Goal: Transaction & Acquisition: Obtain resource

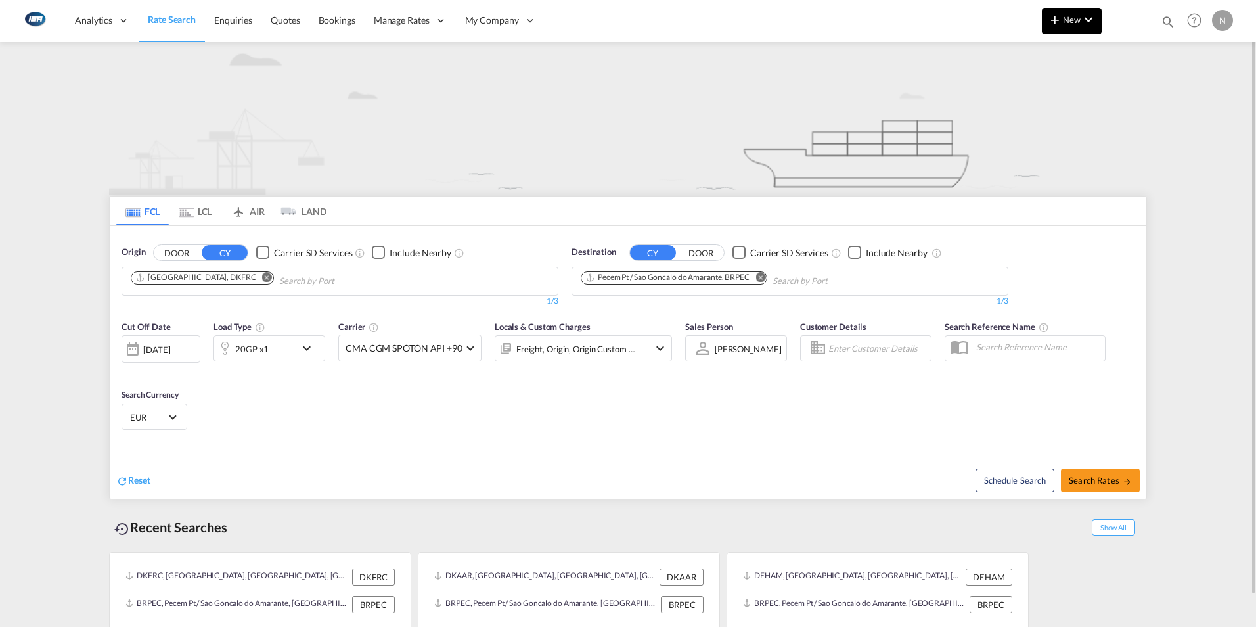
click at [1090, 12] on md-icon "icon-chevron-down" at bounding box center [1089, 20] width 16 height 16
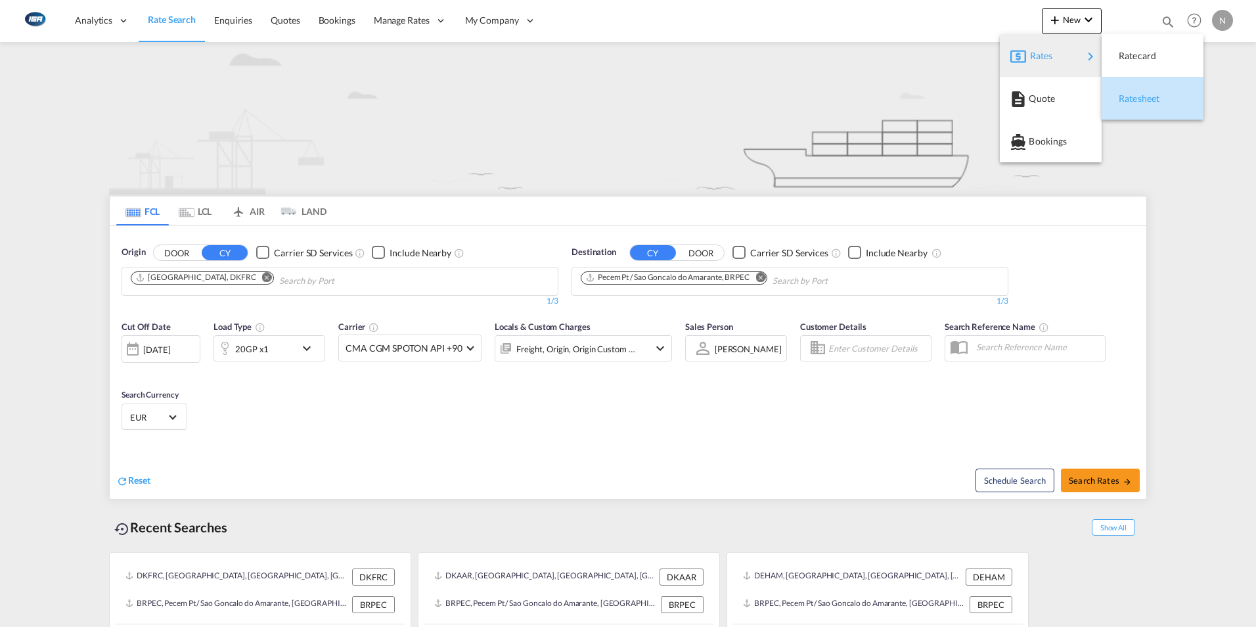
click at [1131, 95] on span "Ratesheet" at bounding box center [1126, 98] width 14 height 26
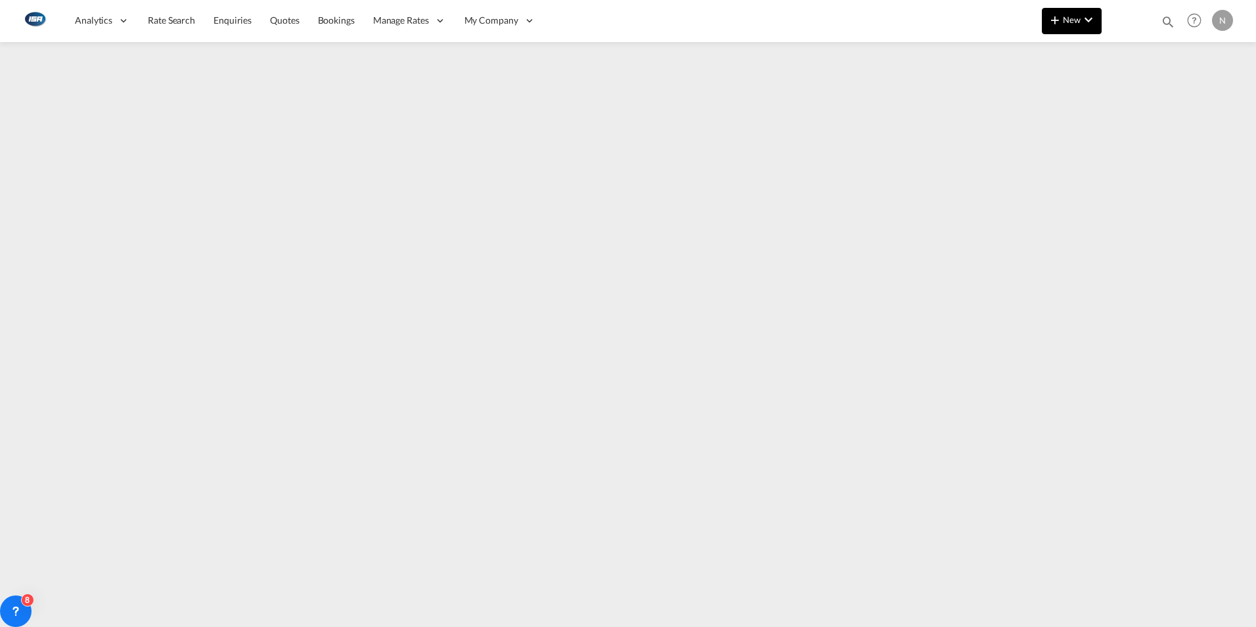
click at [1077, 12] on button "New" at bounding box center [1072, 21] width 60 height 26
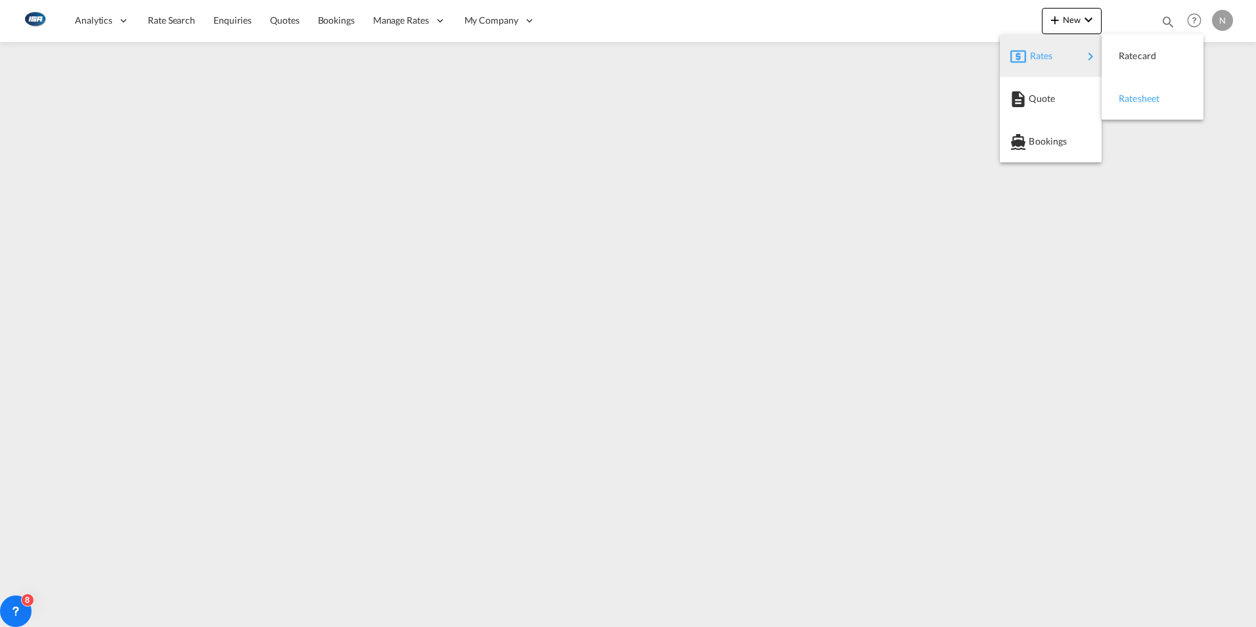
click at [1157, 111] on div "Ratesheet" at bounding box center [1143, 98] width 49 height 33
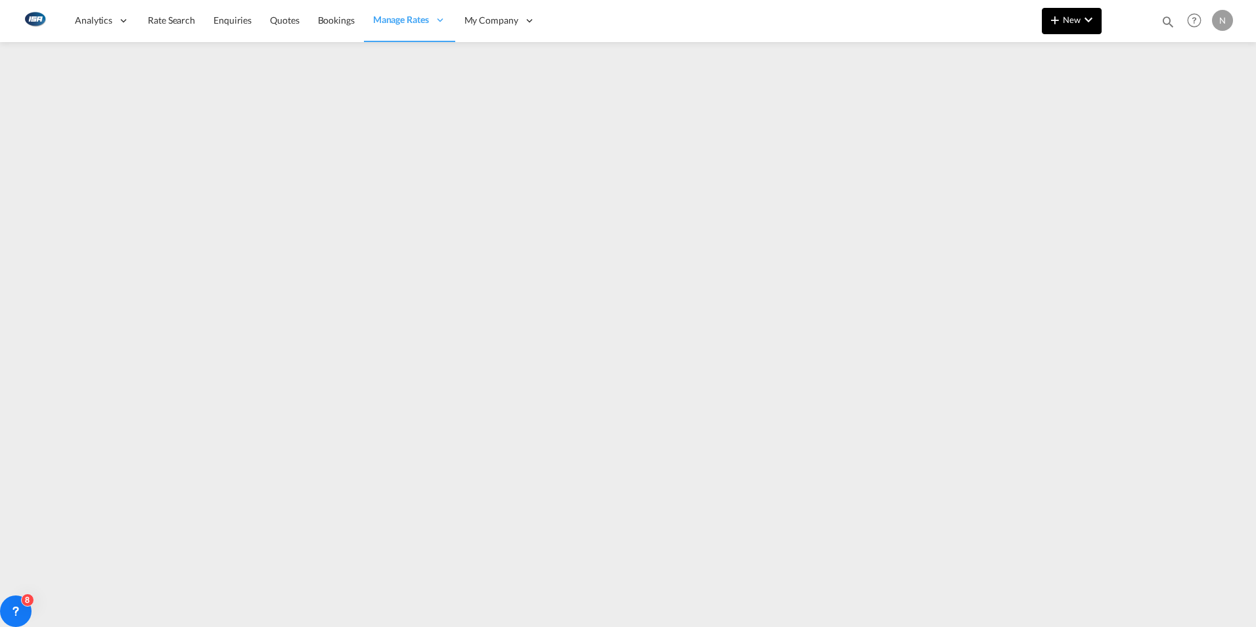
click at [1078, 20] on span "New" at bounding box center [1071, 19] width 49 height 11
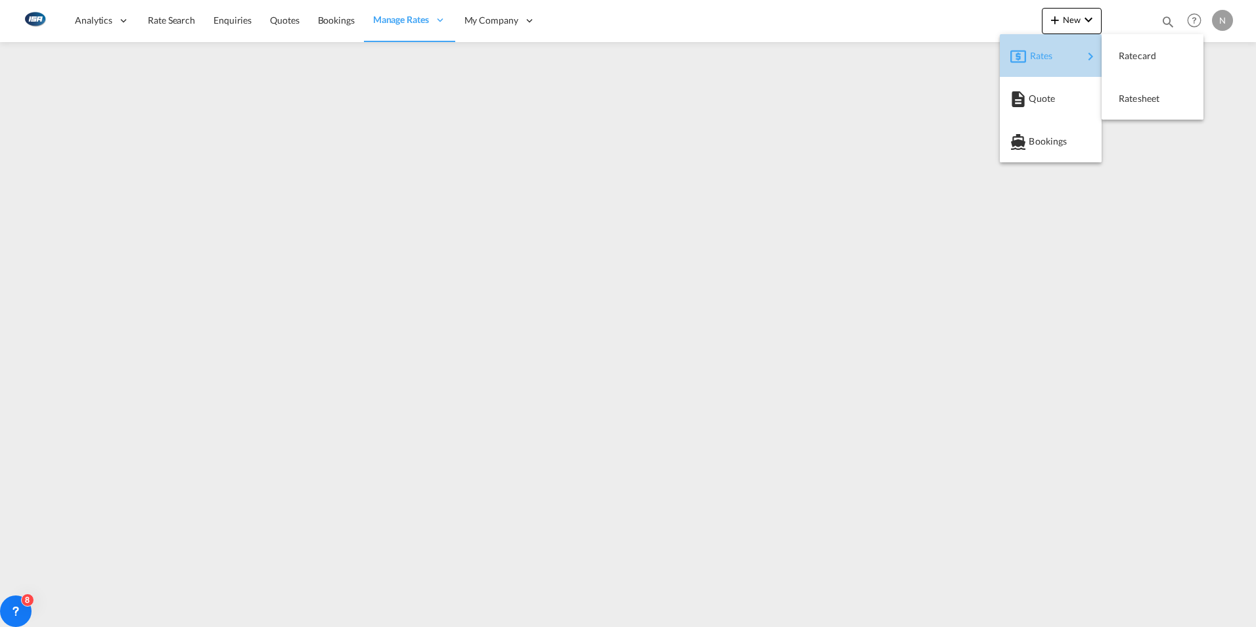
click at [1084, 51] on md-icon "icon-chevron-right" at bounding box center [1091, 57] width 16 height 16
click at [1127, 90] on span "Ratesheet" at bounding box center [1126, 98] width 14 height 26
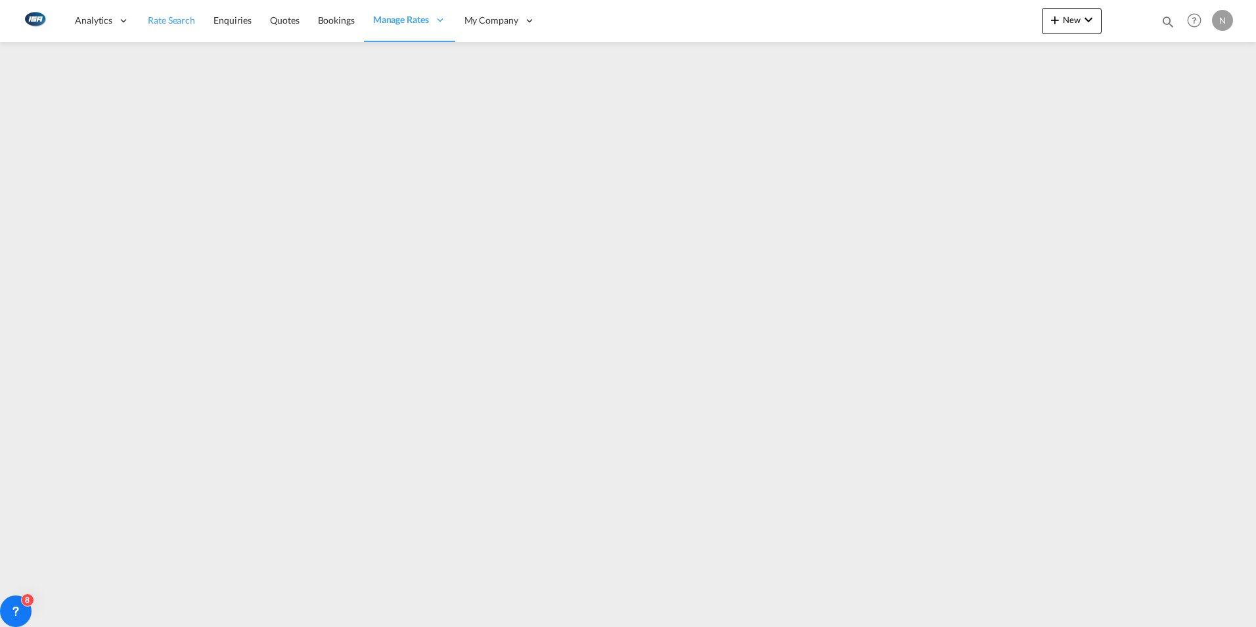
click at [173, 21] on span "Rate Search" at bounding box center [171, 19] width 47 height 11
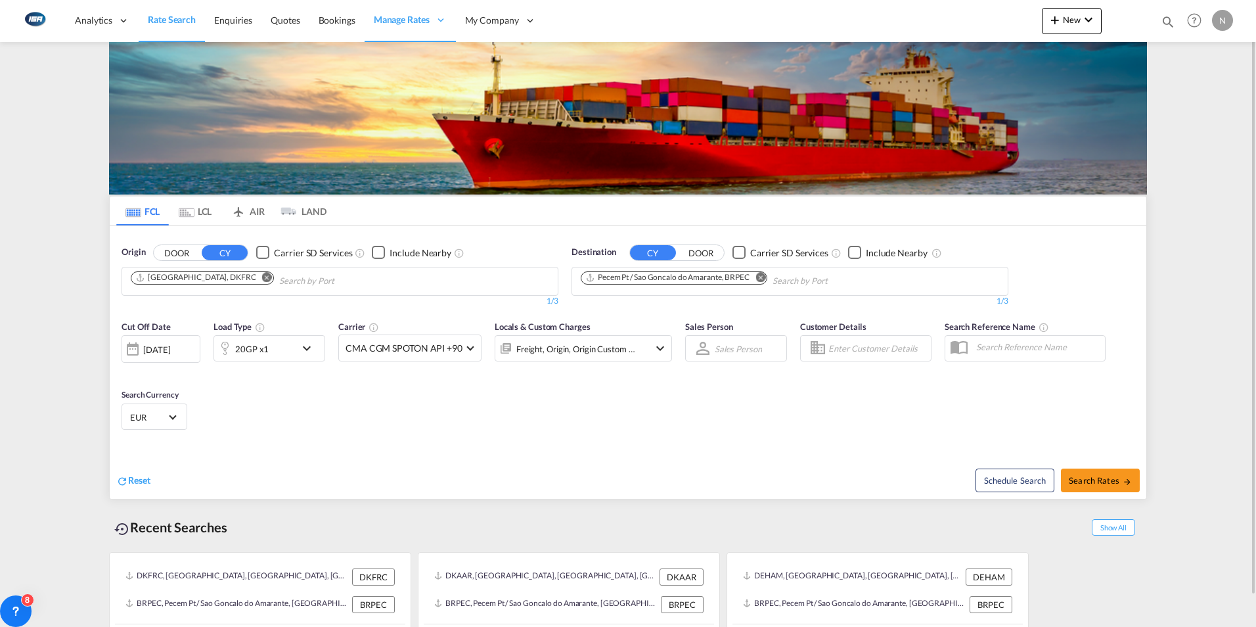
click at [262, 278] on md-icon "Remove" at bounding box center [267, 277] width 10 height 10
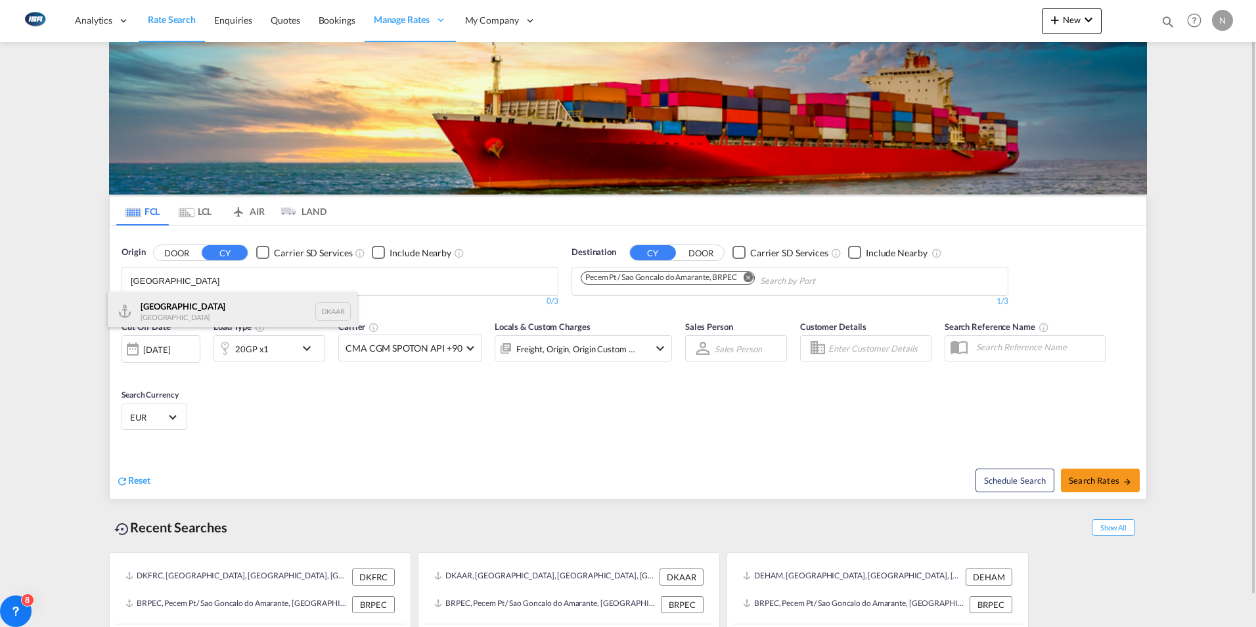
type input "[GEOGRAPHIC_DATA]"
click at [147, 311] on div "Aarhus [GEOGRAPHIC_DATA] DKAAR" at bounding box center [233, 311] width 250 height 39
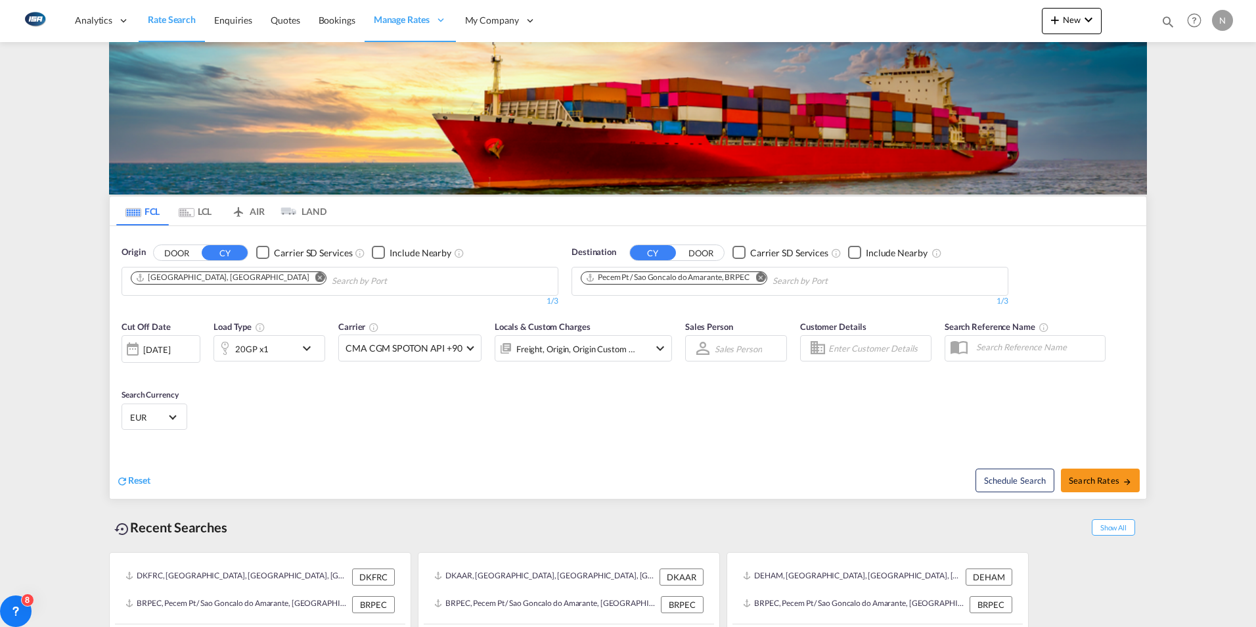
click at [762, 275] on md-icon "Remove" at bounding box center [761, 277] width 10 height 10
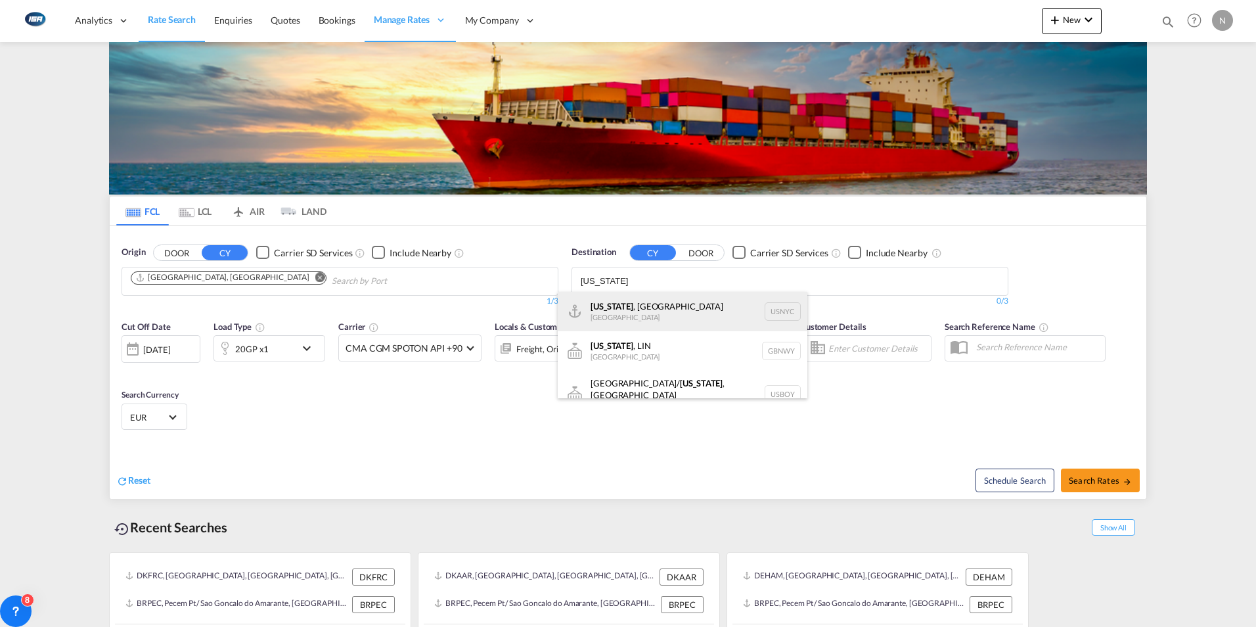
type input "[US_STATE]"
click at [598, 315] on div "[US_STATE] , [GEOGRAPHIC_DATA] [GEOGRAPHIC_DATA] USNYC" at bounding box center [683, 311] width 250 height 39
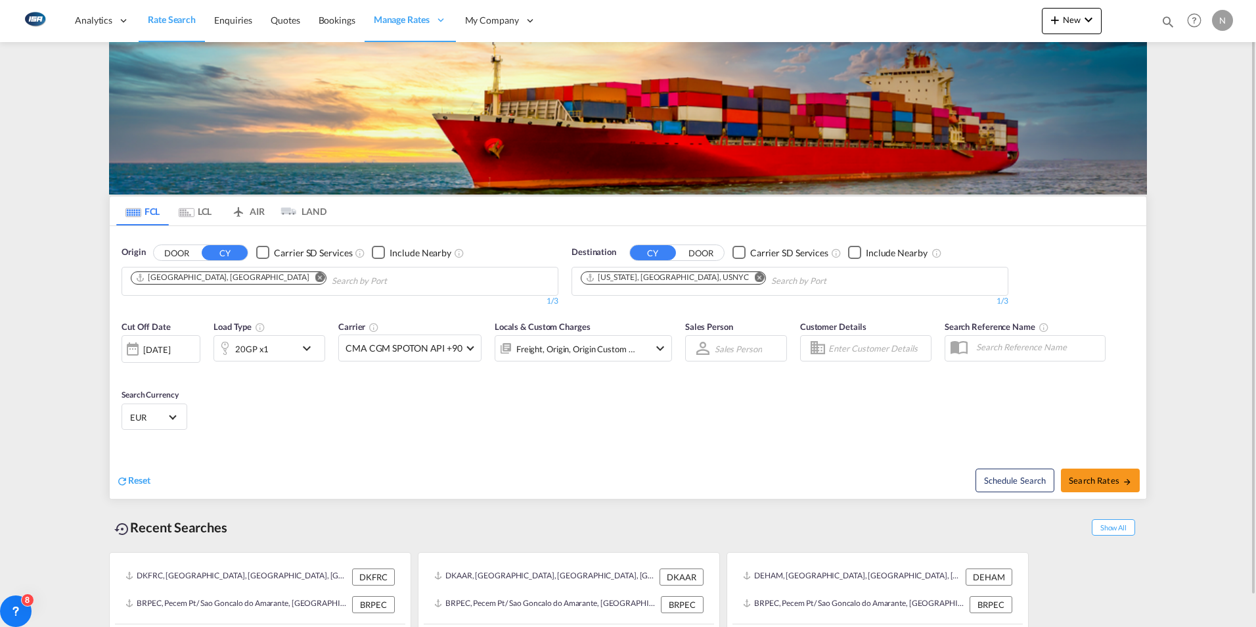
click at [168, 409] on md-select-value "EUR" at bounding box center [154, 416] width 51 height 18
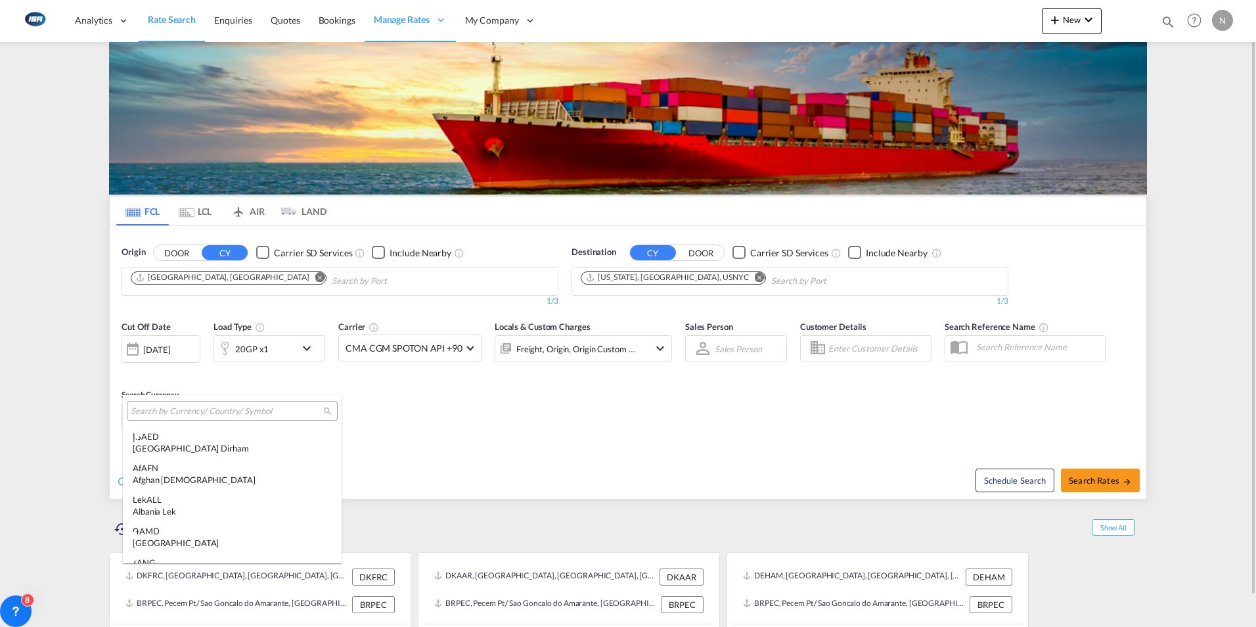
scroll to position [1319, 0]
click at [168, 409] on input "search" at bounding box center [227, 411] width 192 height 12
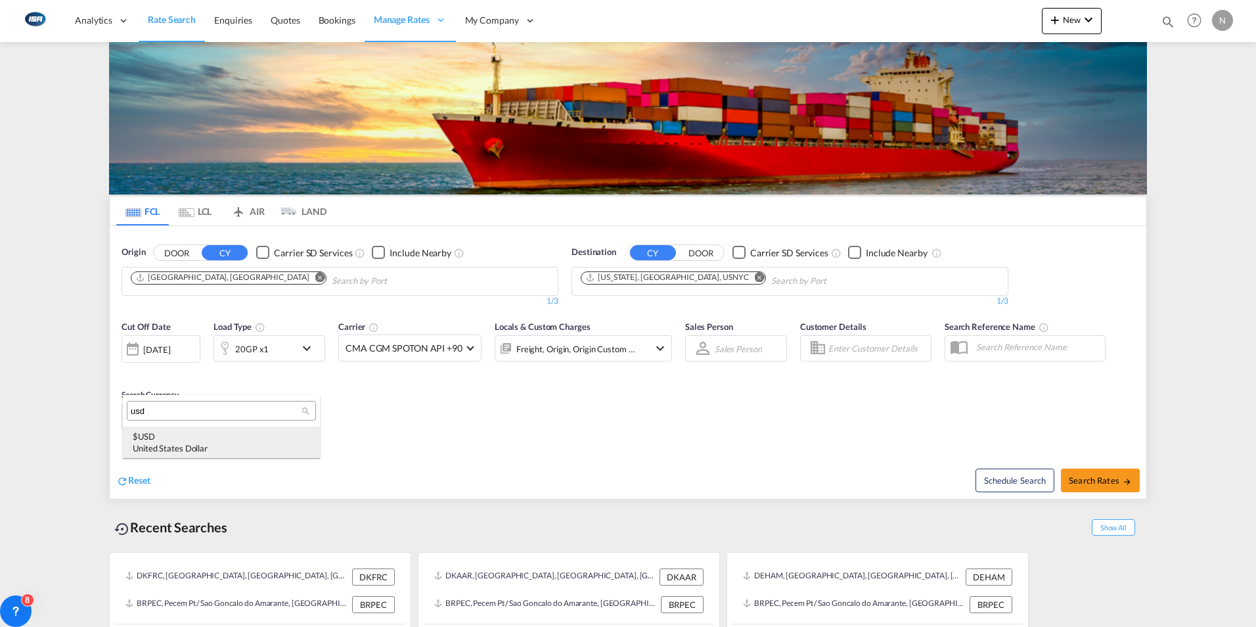
type input "usd"
click at [164, 438] on div "$ USD United States Dollar" at bounding box center [221, 442] width 177 height 24
click at [1112, 477] on span "Search Rates" at bounding box center [1100, 480] width 63 height 11
type input "DKAAR to USNYC / [DATE]"
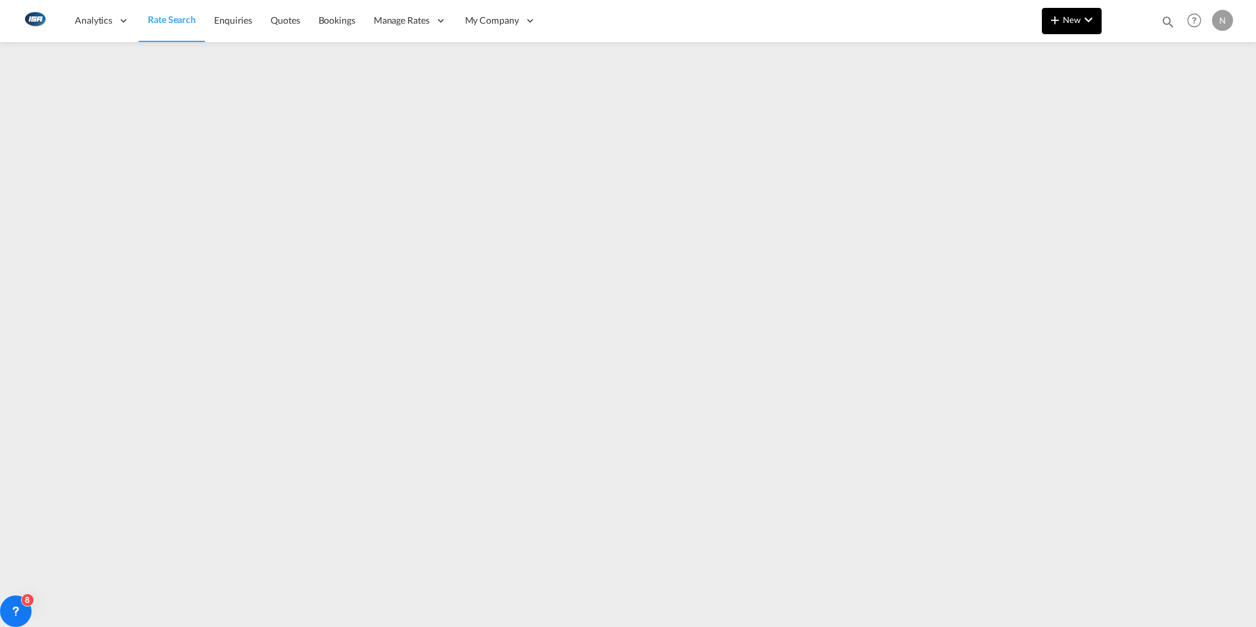
click at [1092, 24] on md-icon "icon-chevron-down" at bounding box center [1089, 20] width 16 height 16
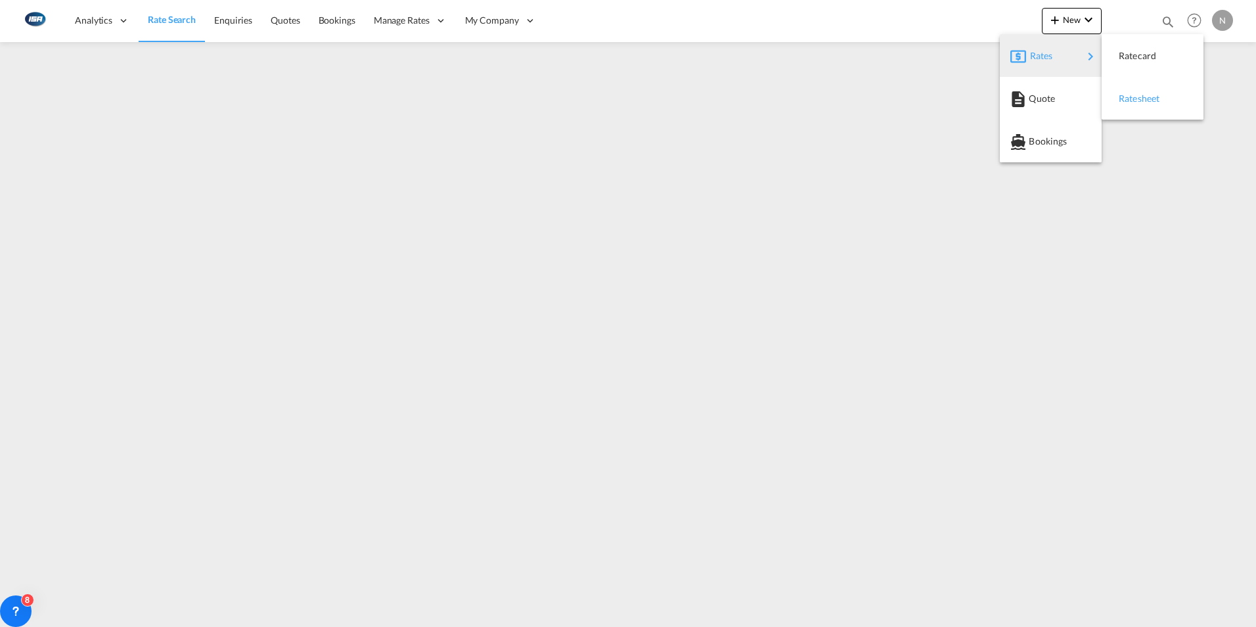
click at [1121, 88] on span "Ratesheet" at bounding box center [1126, 98] width 14 height 26
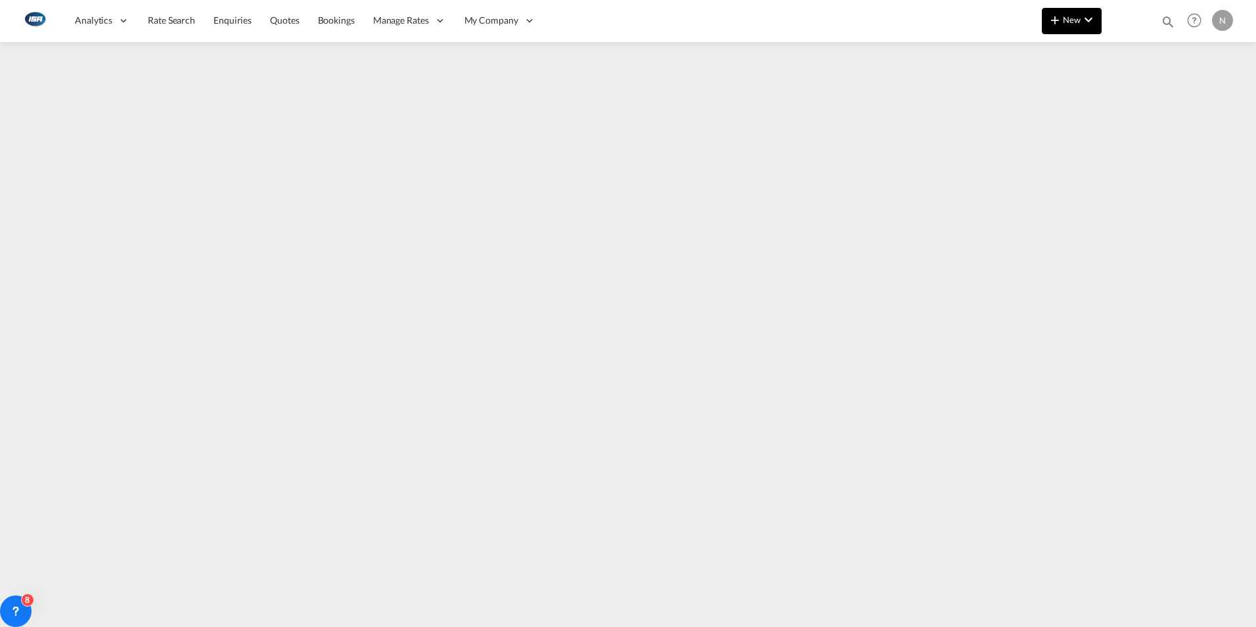
click at [1086, 16] on md-icon "icon-chevron-down" at bounding box center [1089, 20] width 16 height 16
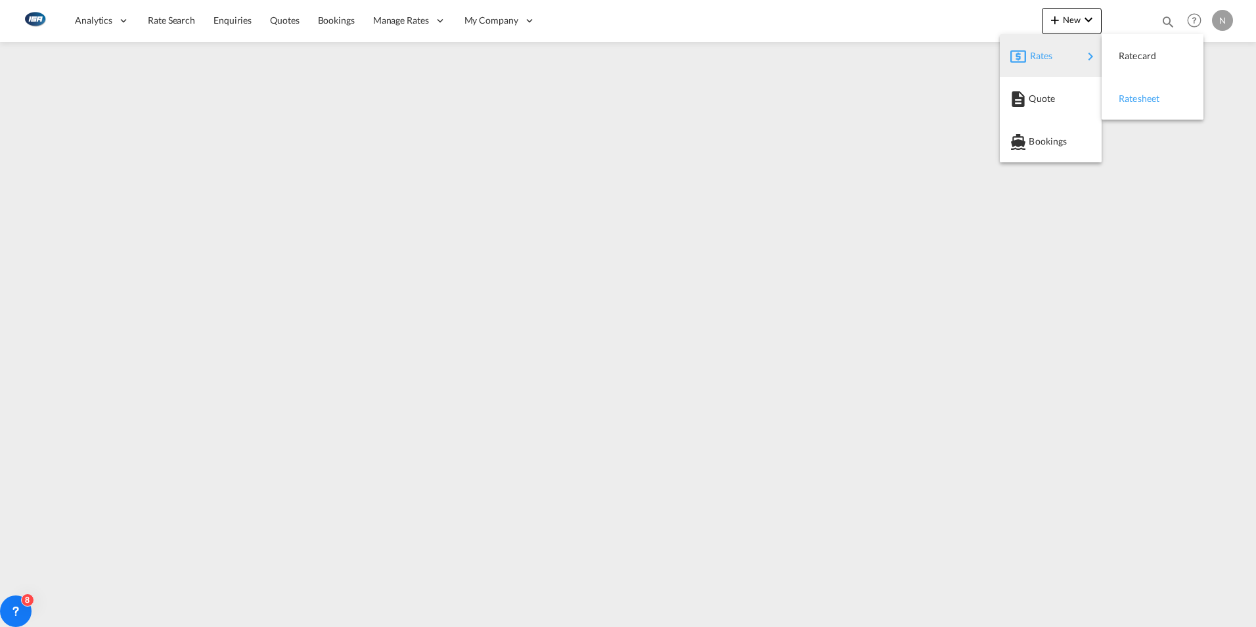
click at [1150, 106] on div "Ratesheet" at bounding box center [1143, 98] width 49 height 33
